Goal: Task Accomplishment & Management: Manage account settings

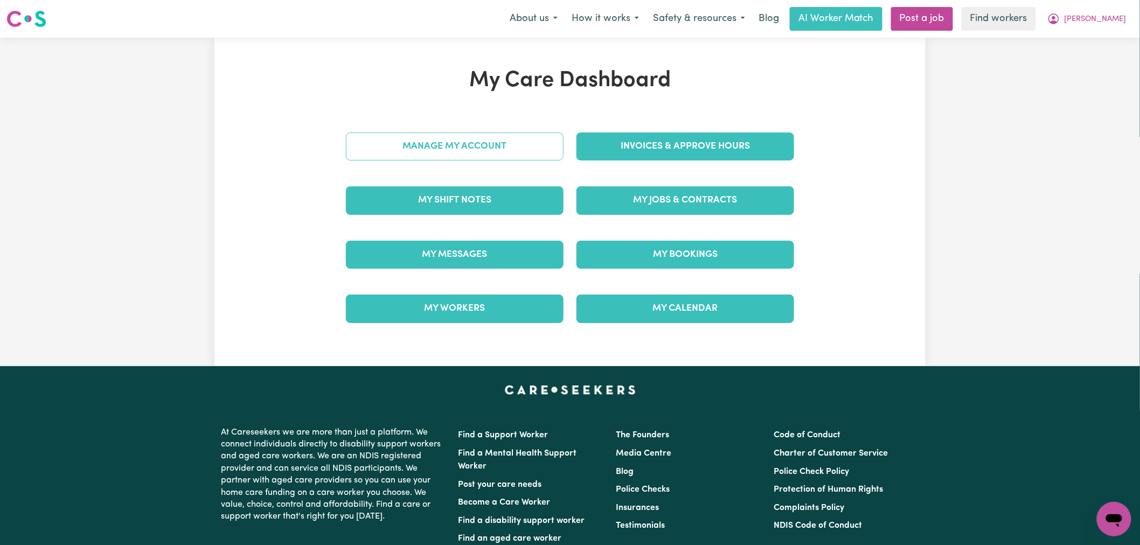
click at [505, 154] on link "Manage My Account" at bounding box center [455, 147] width 218 height 28
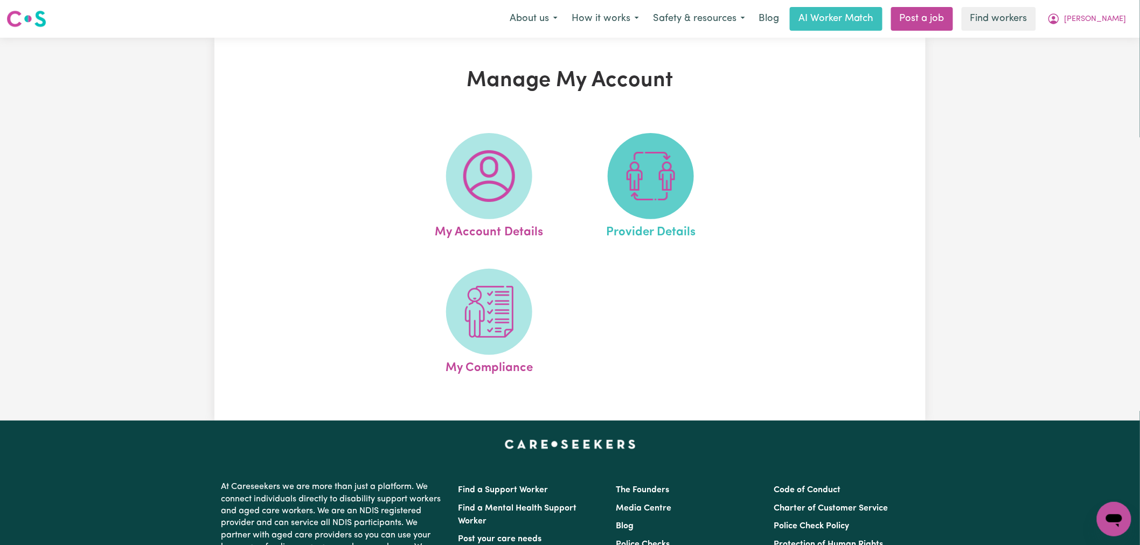
click at [654, 183] on img at bounding box center [651, 176] width 52 height 52
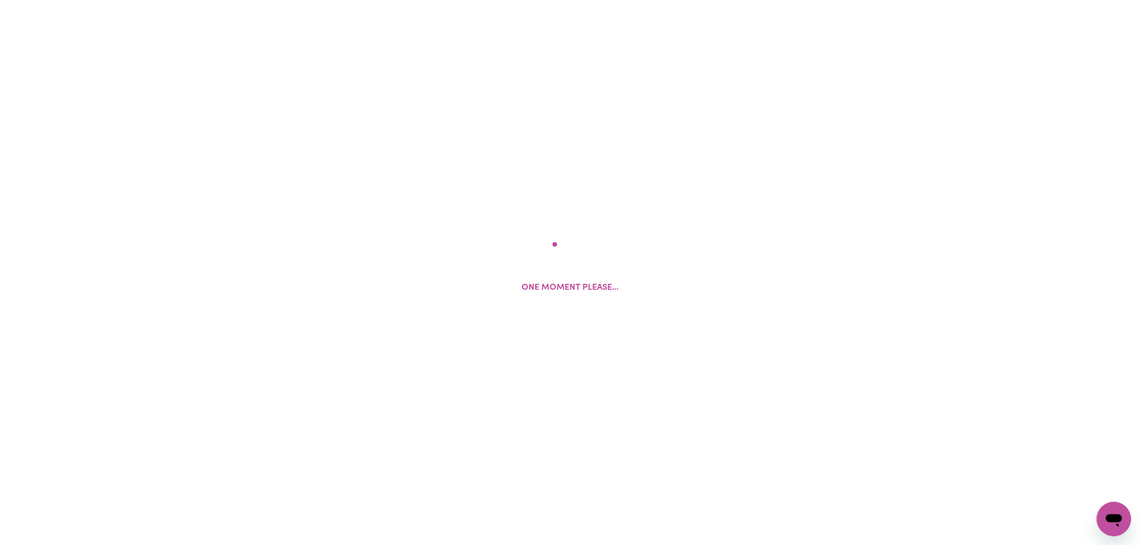
select select "NDIS_FUNDING_PLAN_MANAGED"
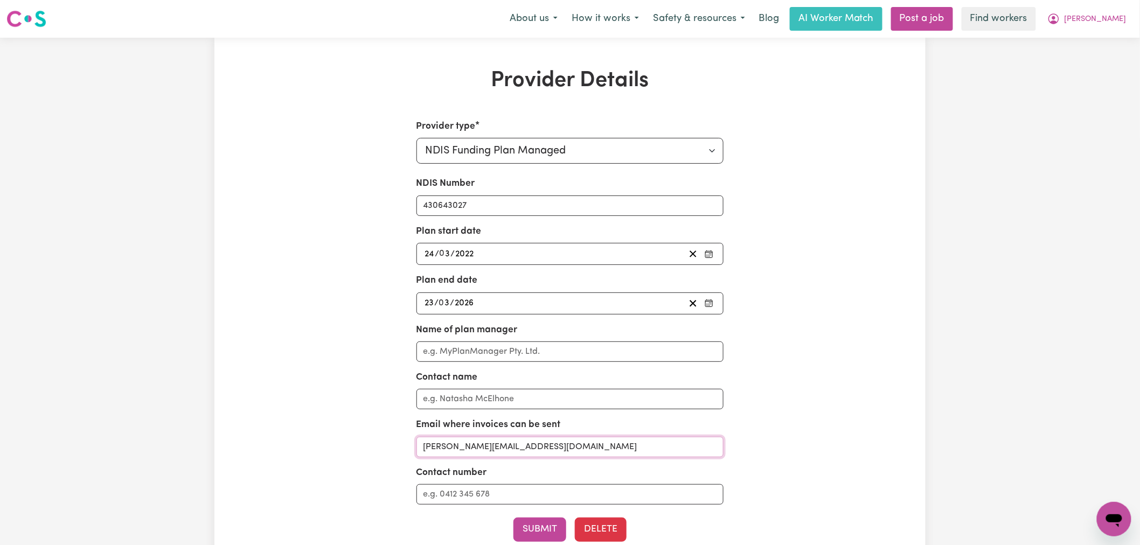
click at [483, 445] on input "[PERSON_NAME][EMAIL_ADDRESS][DOMAIN_NAME]" at bounding box center [570, 447] width 308 height 20
click at [1130, 17] on button "[PERSON_NAME]" at bounding box center [1086, 19] width 93 height 23
click at [1115, 36] on link "My Dashboard" at bounding box center [1090, 42] width 85 height 20
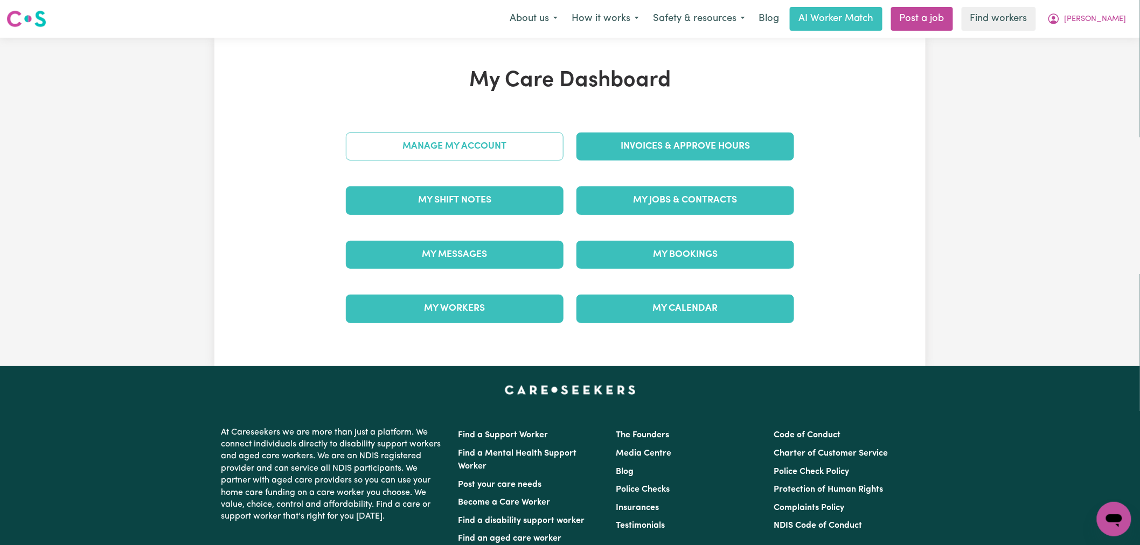
click at [482, 149] on link "Manage My Account" at bounding box center [455, 147] width 218 height 28
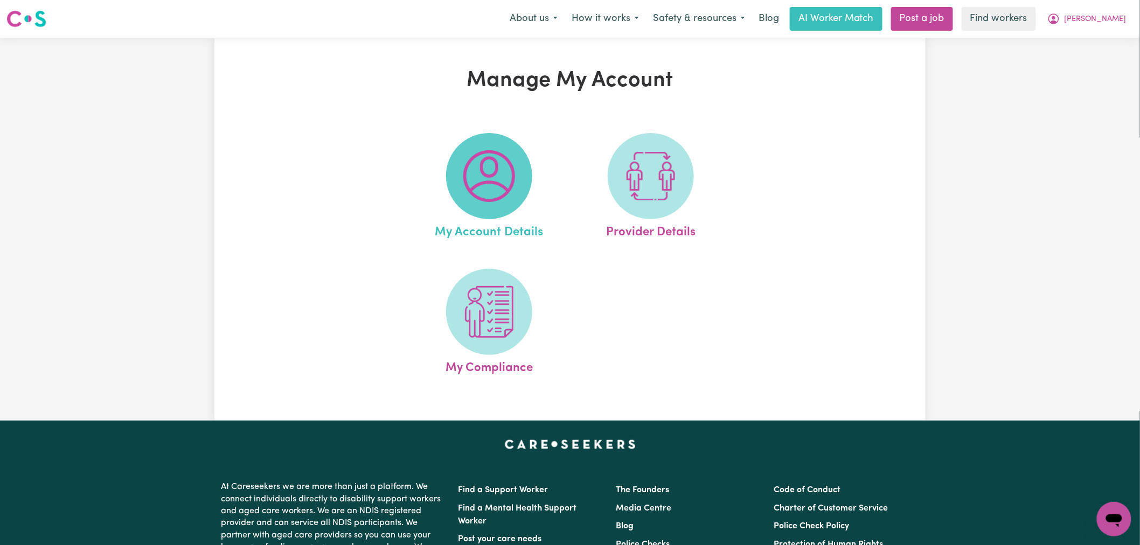
click at [492, 164] on img at bounding box center [489, 176] width 52 height 52
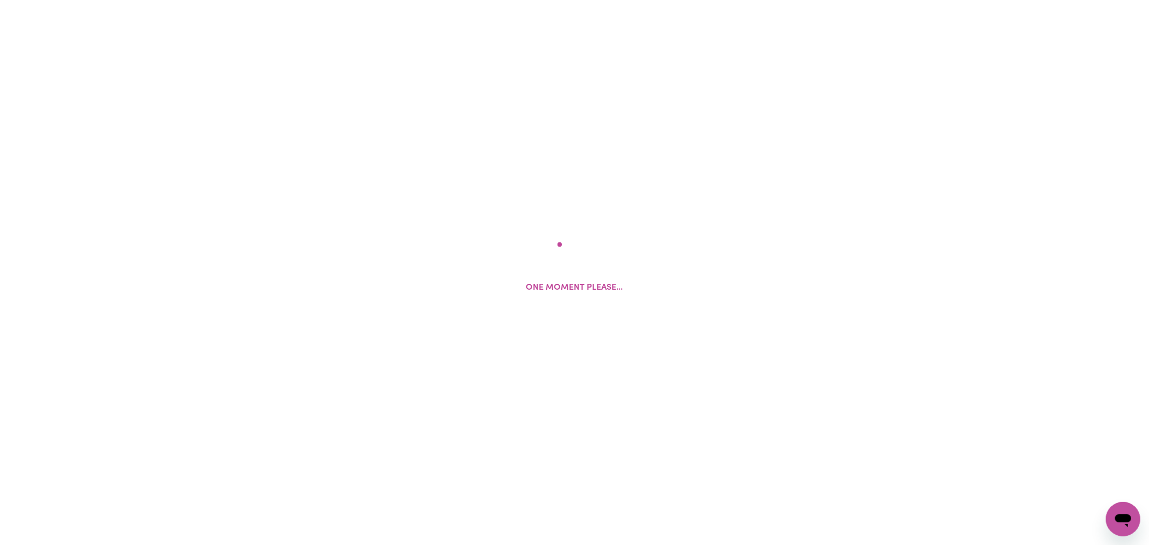
select select "Australian"
select select "call"
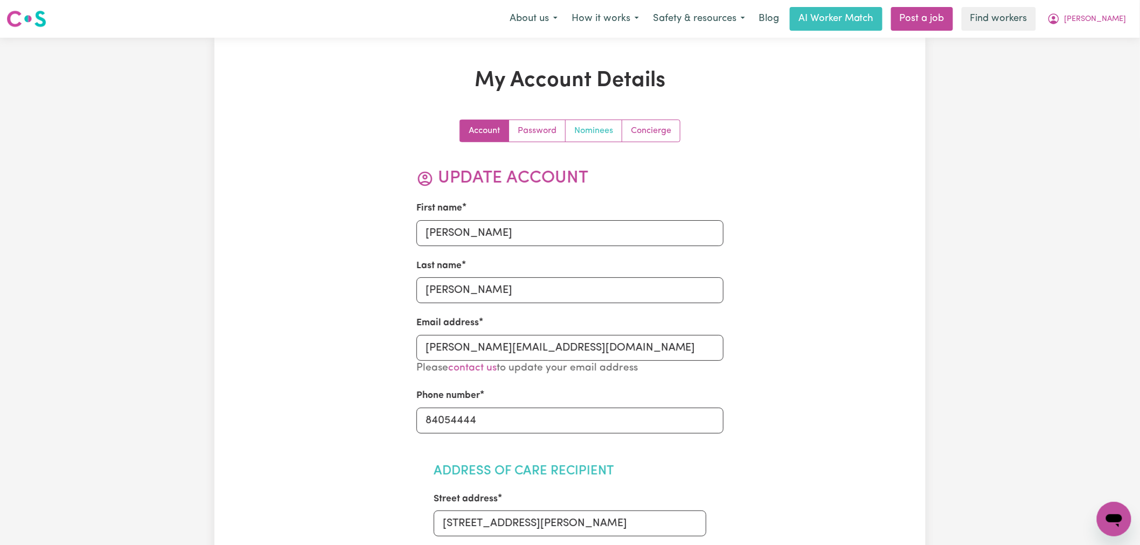
click at [593, 133] on link "Nominees" at bounding box center [594, 131] width 57 height 22
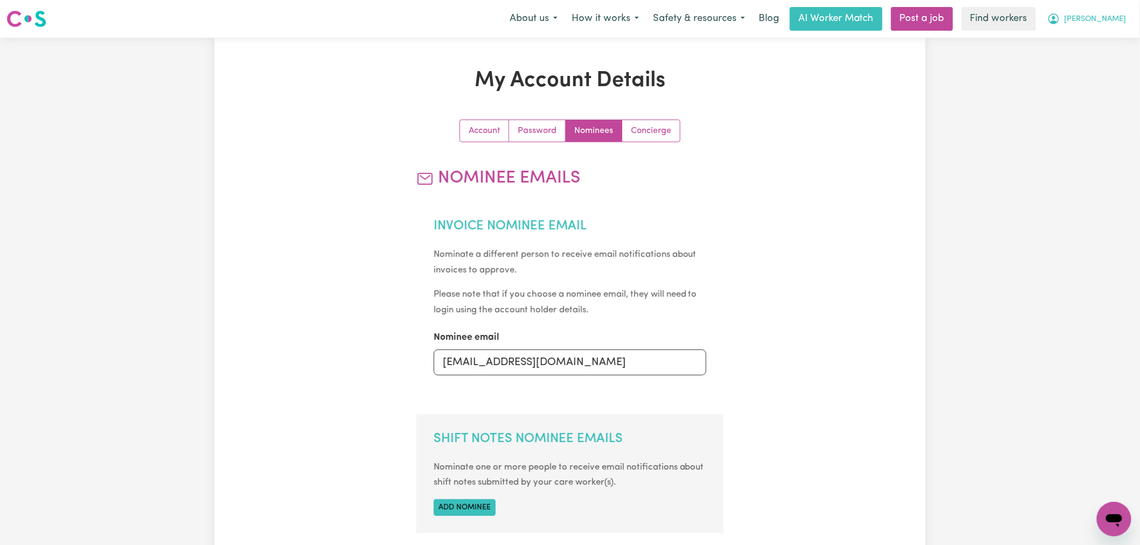
click at [1106, 22] on span "[PERSON_NAME]" at bounding box center [1096, 19] width 62 height 12
click at [1097, 66] on link "Logout" at bounding box center [1090, 62] width 85 height 20
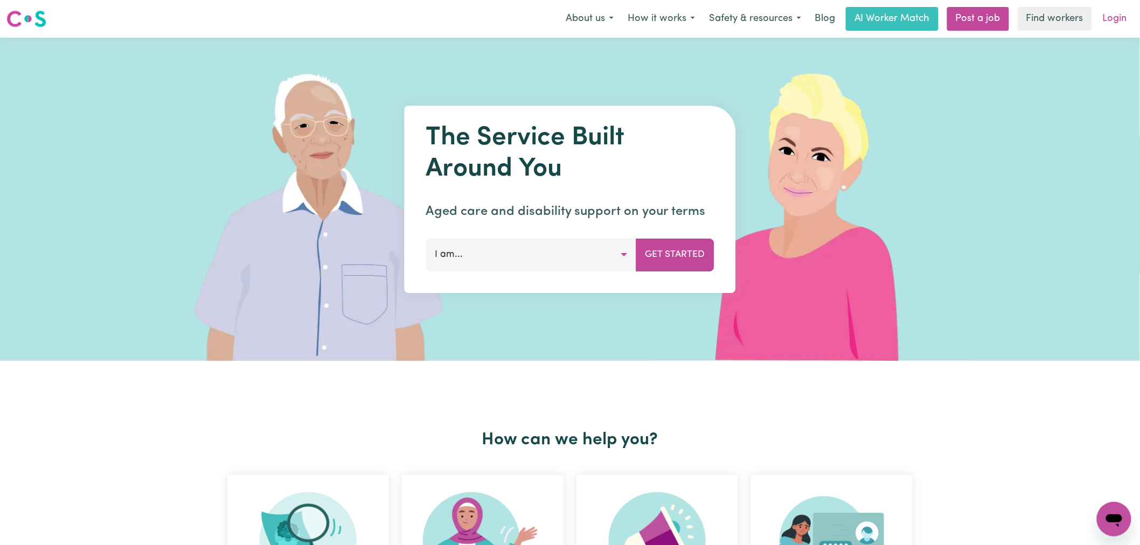
click at [1108, 16] on link "Login" at bounding box center [1114, 19] width 37 height 24
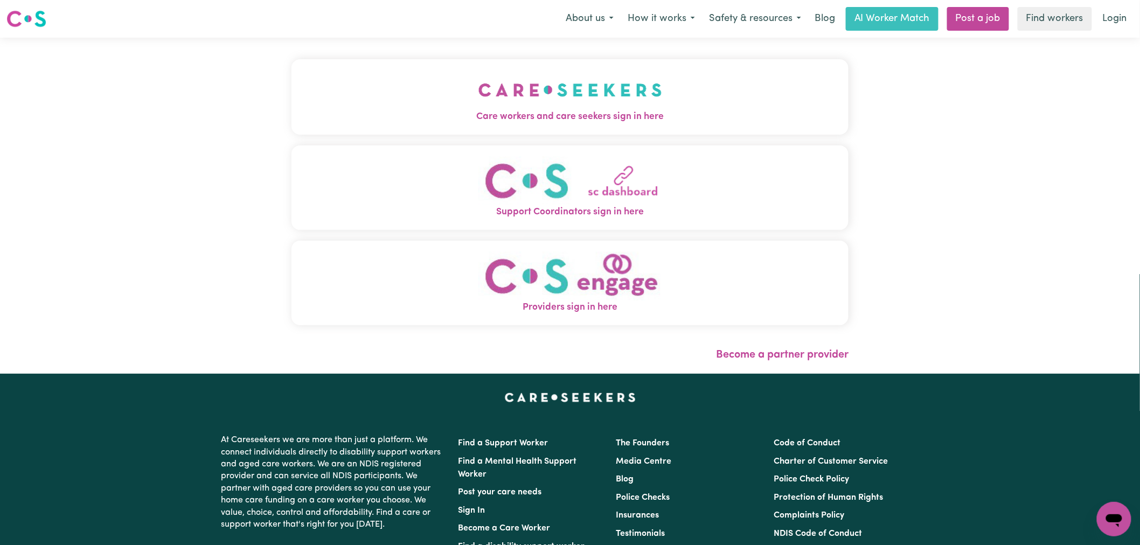
click at [556, 116] on span "Care workers and care seekers sign in here" at bounding box center [569, 117] width 557 height 14
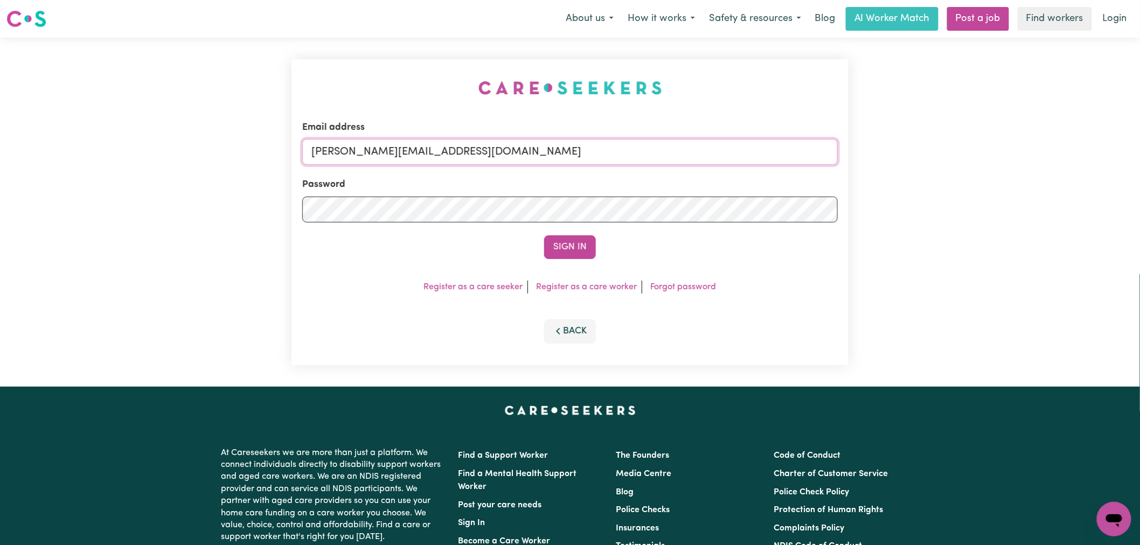
click at [507, 151] on input "[PERSON_NAME][EMAIL_ADDRESS][DOMAIN_NAME]" at bounding box center [570, 152] width 536 height 26
drag, startPoint x: 572, startPoint y: 155, endPoint x: 364, endPoint y: 149, distance: 208.6
click at [364, 149] on input "[EMAIL_ADDRESS][DOMAIN_NAME]" at bounding box center [570, 152] width 536 height 26
type input "[EMAIL_ADDRESS][DOMAIN_NAME]"
click at [544, 235] on button "Sign In" at bounding box center [570, 247] width 52 height 24
